Goal: Task Accomplishment & Management: Use online tool/utility

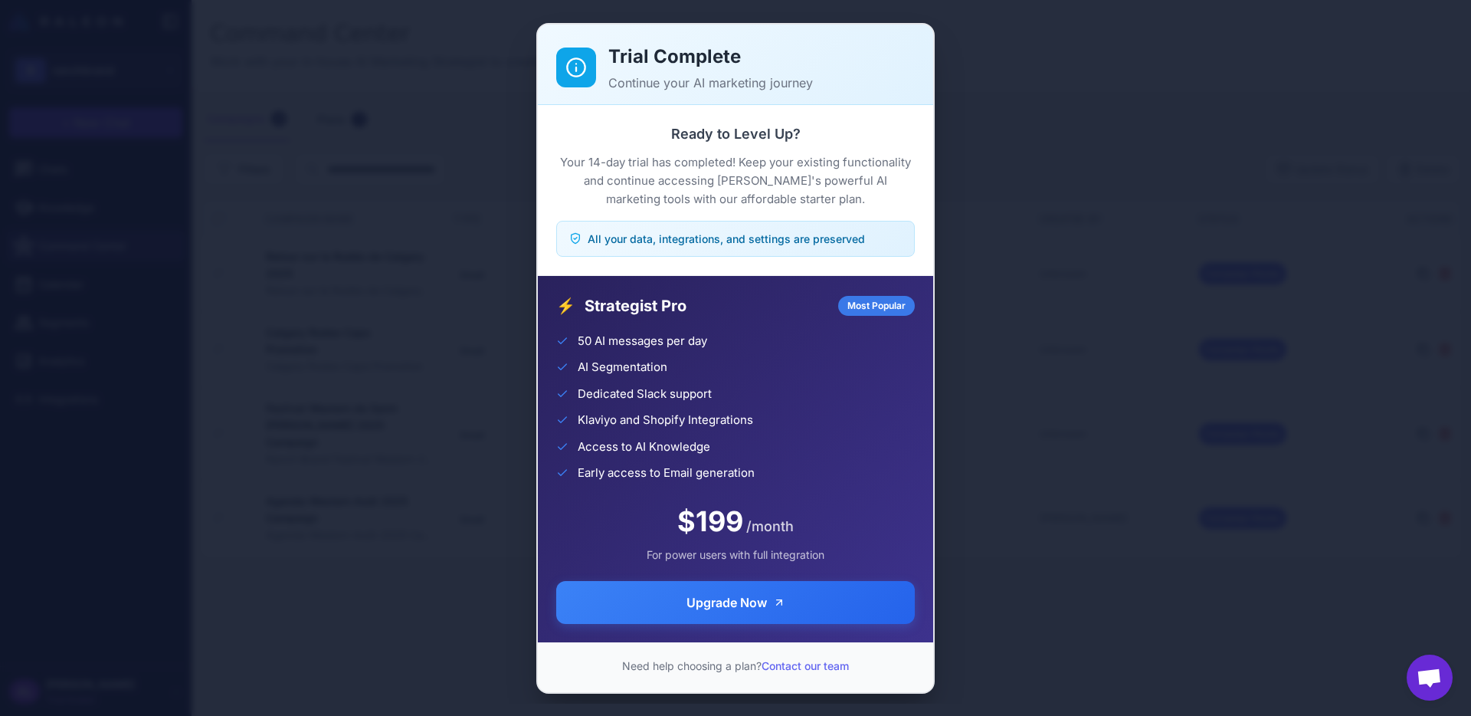
click at [1052, 555] on div "Trial Complete Continue your AI marketing journey Ready to Level Up? Your 14-da…" at bounding box center [735, 357] width 1471 height 691
click at [402, 471] on div "Trial Complete Continue your AI marketing journey Ready to Level Up? Your 14-da…" at bounding box center [735, 357] width 1471 height 691
click at [408, 470] on div "Trial Complete Continue your AI marketing journey Ready to Level Up? Your 14-da…" at bounding box center [735, 357] width 1471 height 691
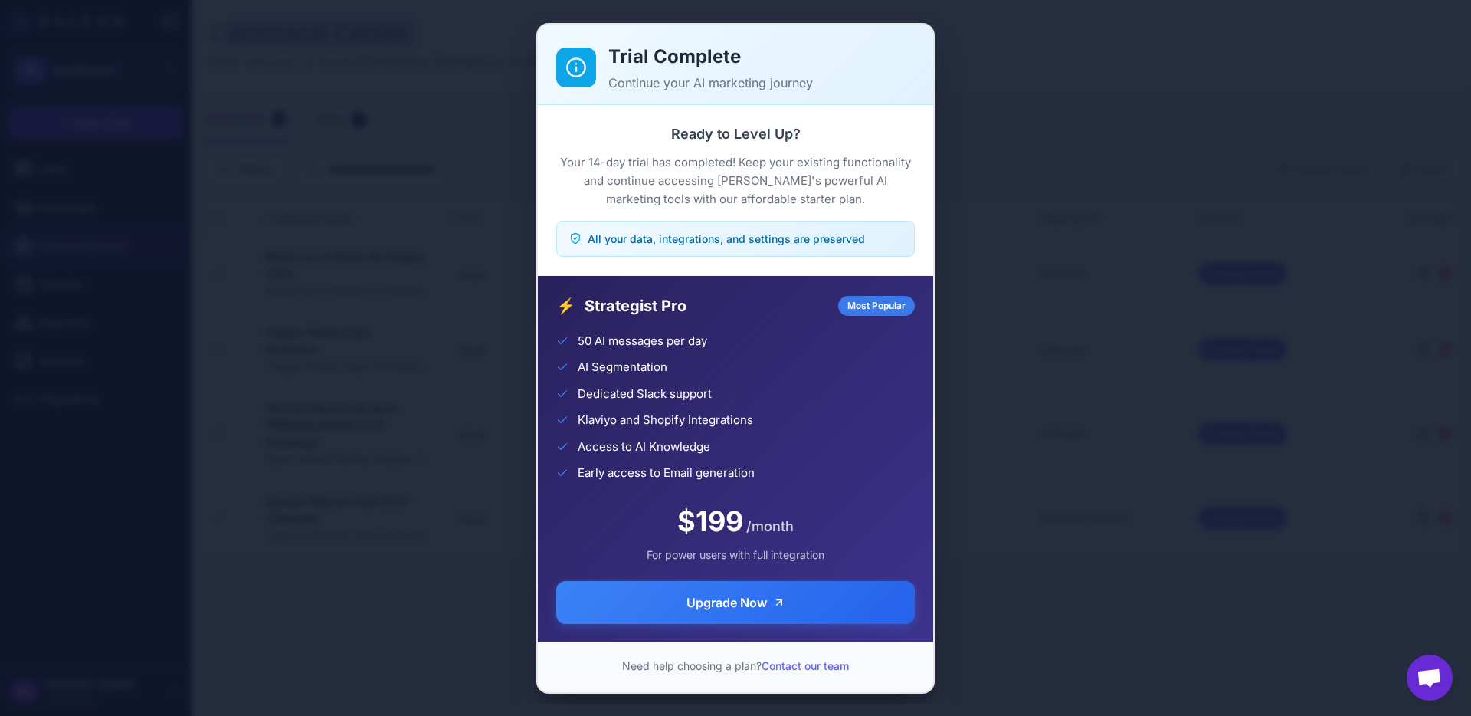
click at [877, 385] on div "AI Segmentation" at bounding box center [735, 394] width 359 height 18
click at [1020, 385] on div "Trial Complete Continue your AI marketing journey Ready to Level Up? Your 14-da…" at bounding box center [735, 357] width 1471 height 691
click at [360, 520] on div "Trial Complete Continue your AI marketing journey Ready to Level Up? Your 14-da…" at bounding box center [735, 357] width 1471 height 691
click at [324, 208] on div "Trial Complete Continue your AI marketing journey Ready to Level Up? Your 14-da…" at bounding box center [735, 357] width 1471 height 691
click at [978, 479] on div "Trial Complete Continue your AI marketing journey Ready to Level Up? Your 14-da…" at bounding box center [735, 357] width 1471 height 691
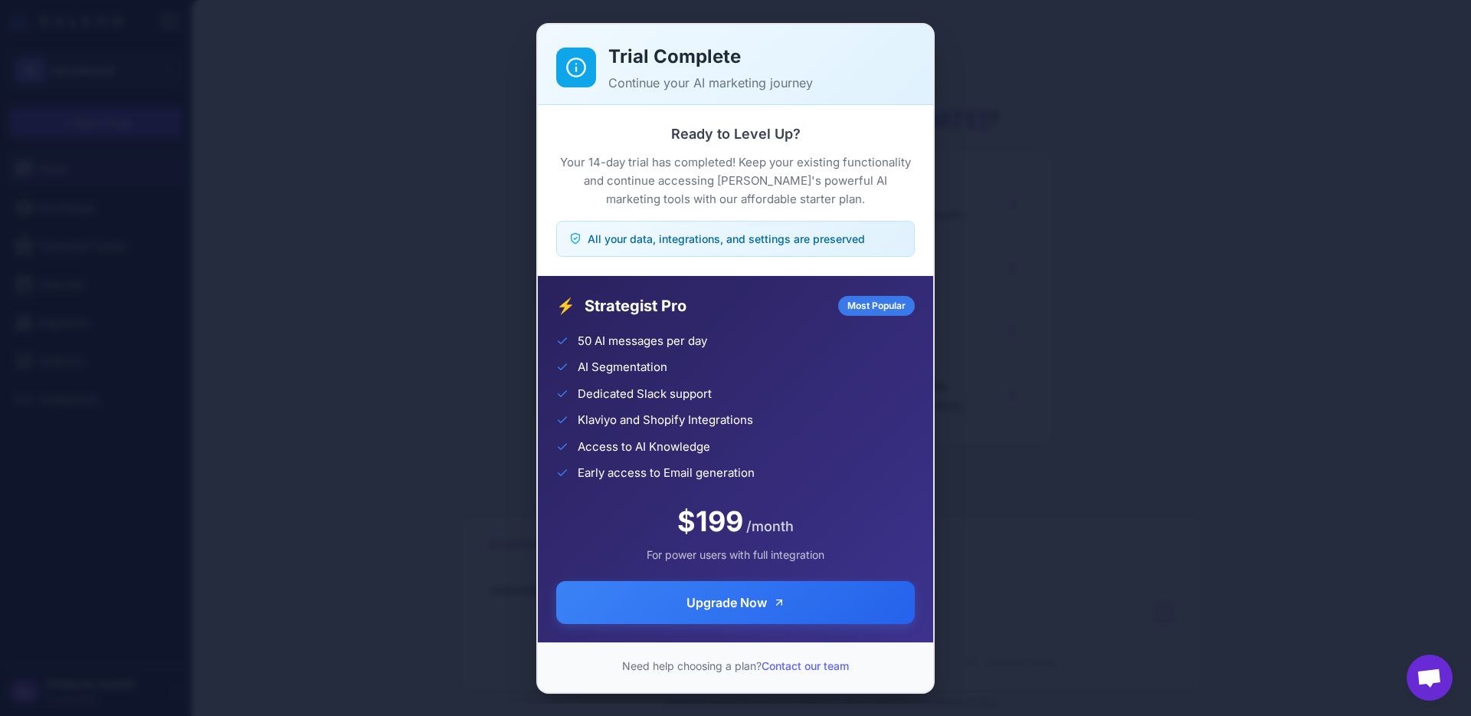
click at [406, 128] on div "Trial Complete Continue your AI marketing journey Ready to Level Up? Your 14-da…" at bounding box center [735, 357] width 1471 height 691
